Goal: Task Accomplishment & Management: Complete application form

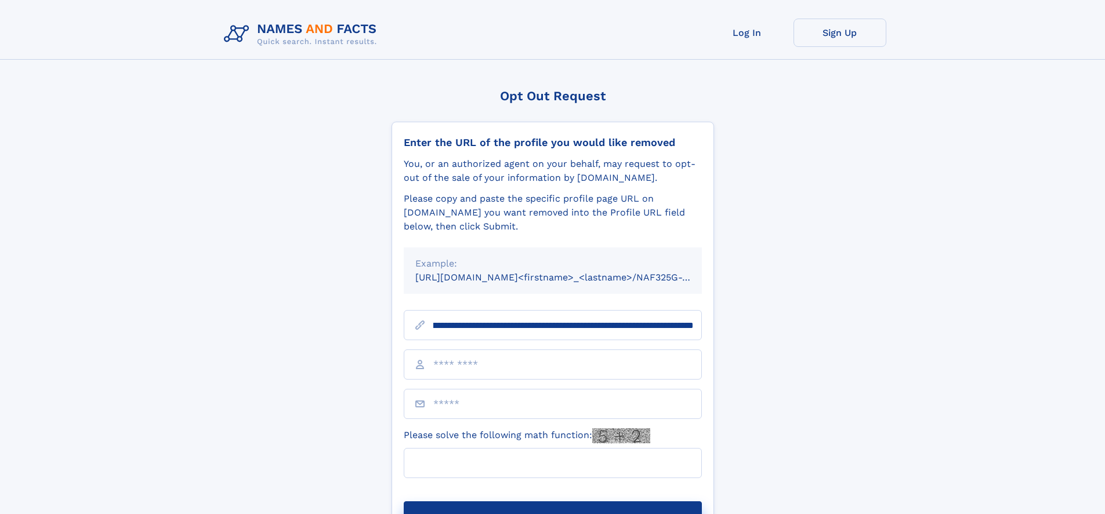
scroll to position [0, 150]
type input "**********"
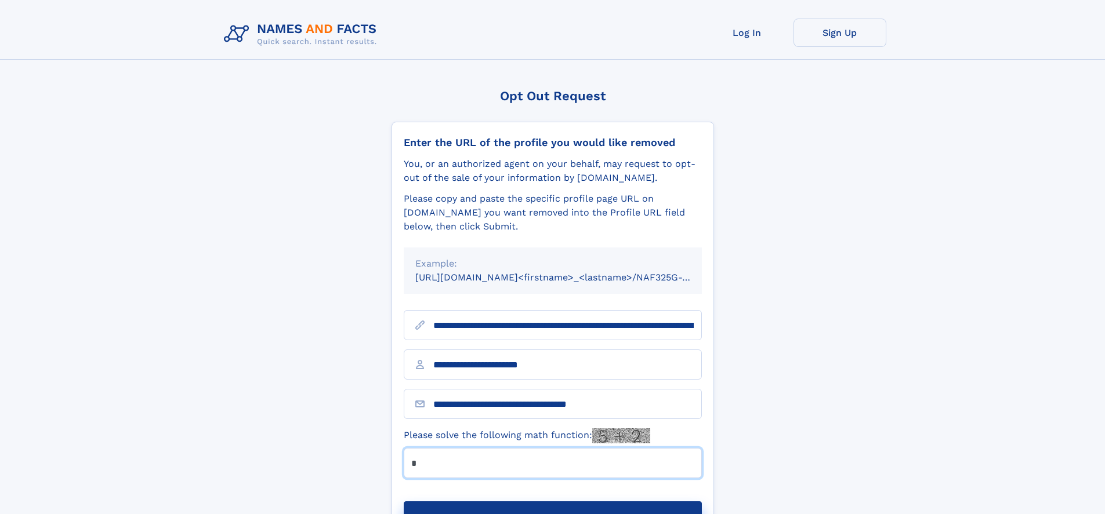
type input "*"
click at [552, 502] on button "Submit Opt Out Request" at bounding box center [553, 520] width 298 height 37
